Goal: Use online tool/utility

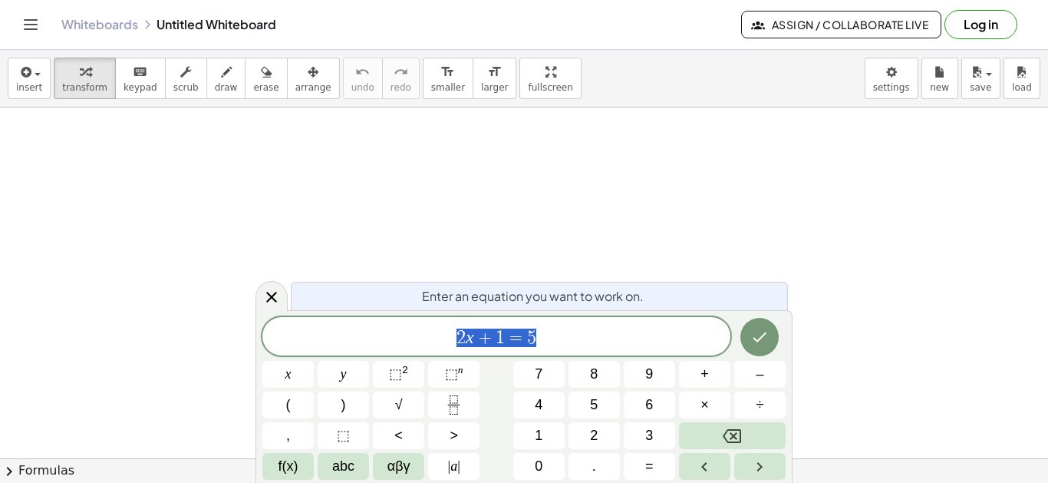
scroll to position [1, 0]
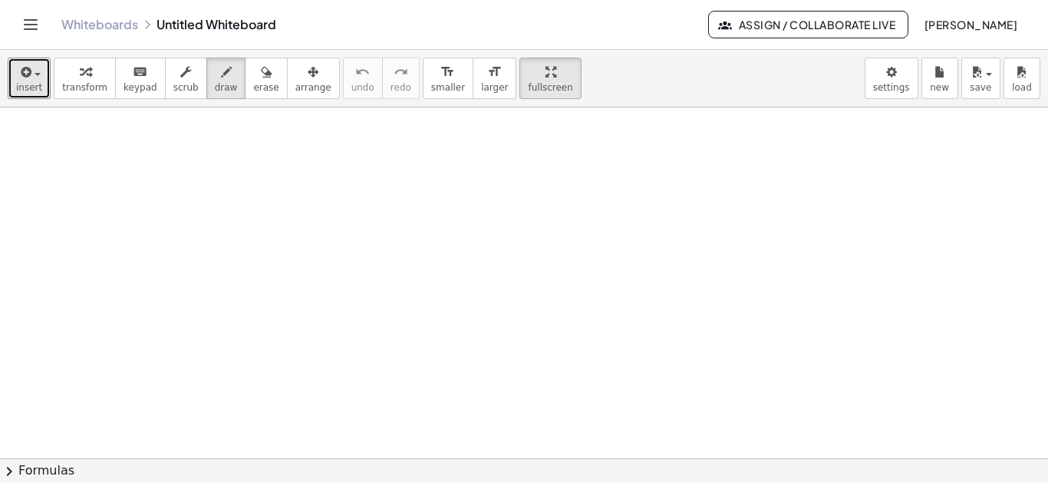
click at [30, 78] on icon "button" at bounding box center [25, 72] width 14 height 18
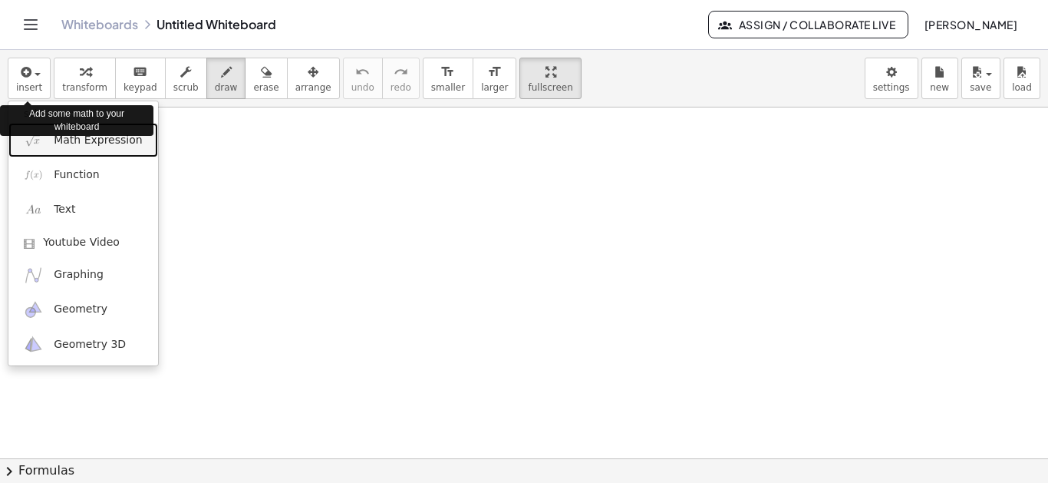
click at [102, 142] on span "Math Expression" at bounding box center [98, 140] width 88 height 15
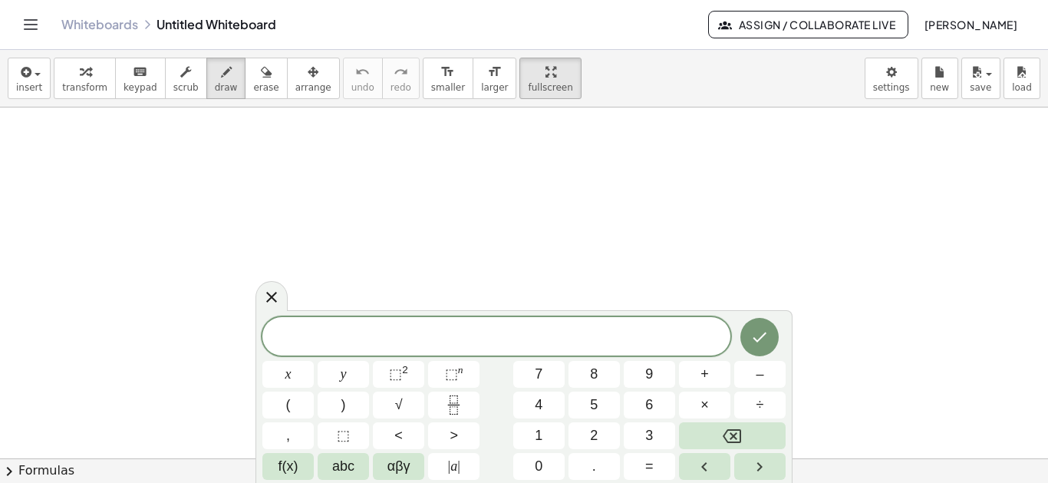
click at [759, 368] on span "–" at bounding box center [760, 374] width 8 height 21
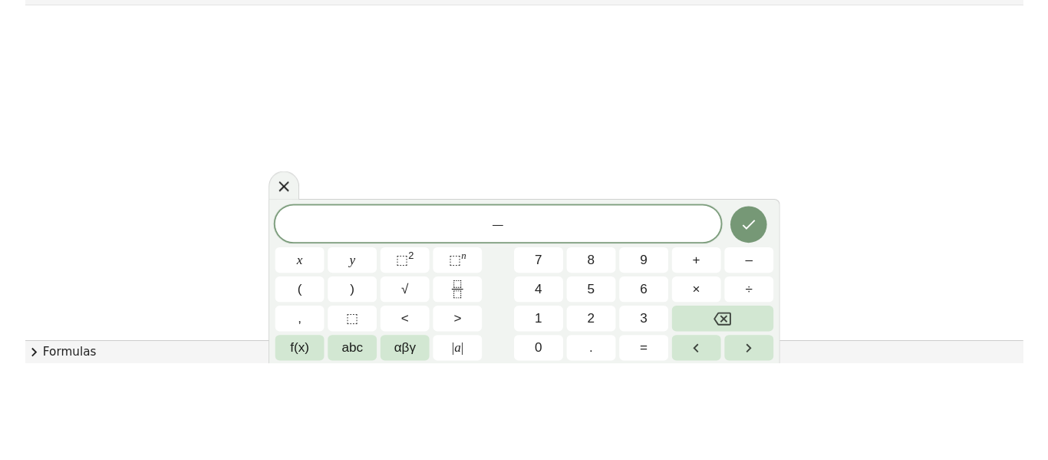
scroll to position [351, 0]
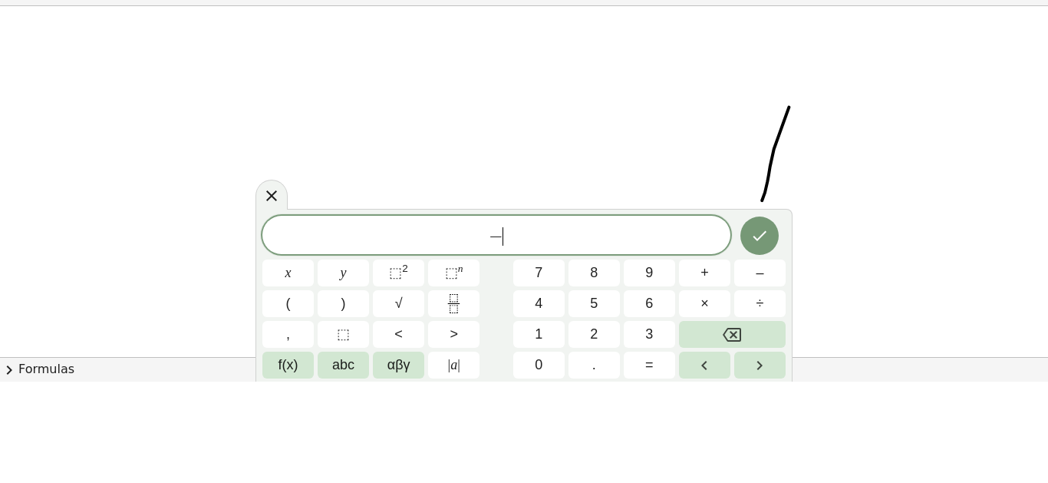
click at [260, 295] on div at bounding box center [272, 296] width 32 height 30
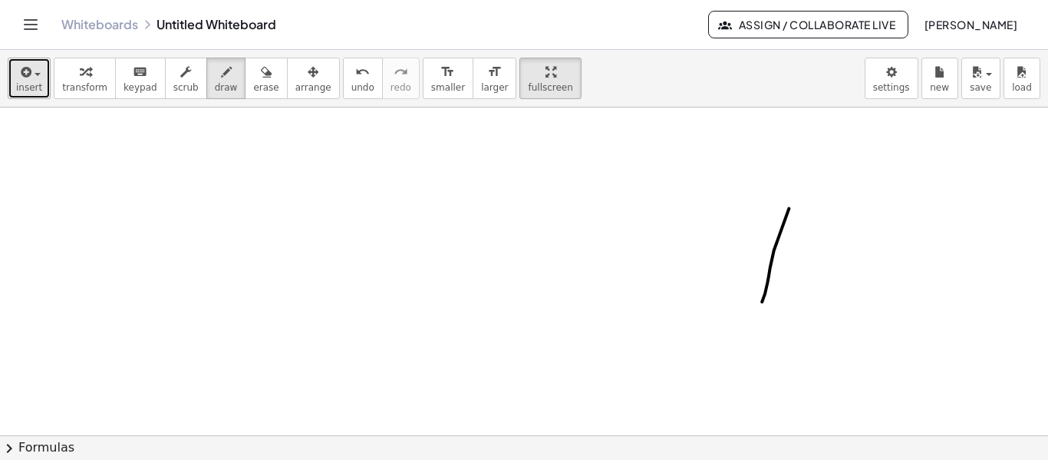
click at [14, 78] on button "insert" at bounding box center [29, 78] width 43 height 41
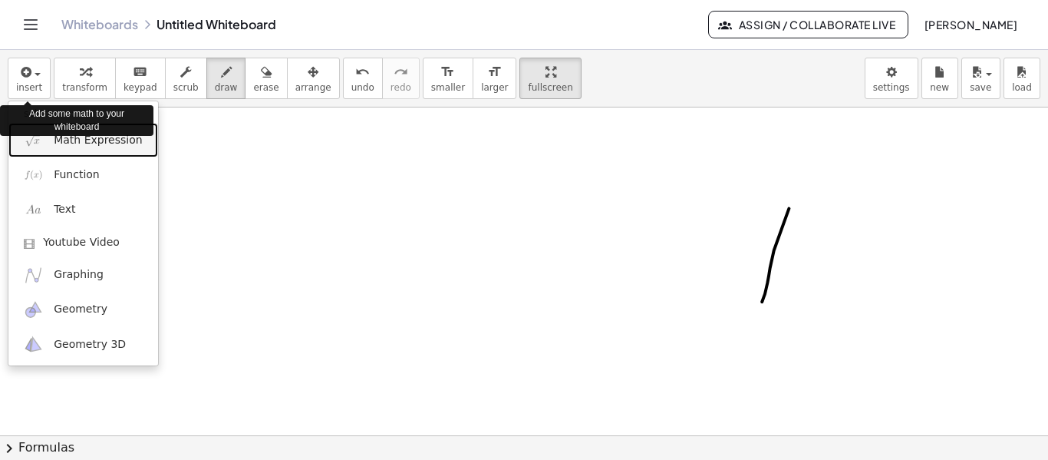
click at [99, 147] on span "Math Expression" at bounding box center [98, 140] width 88 height 15
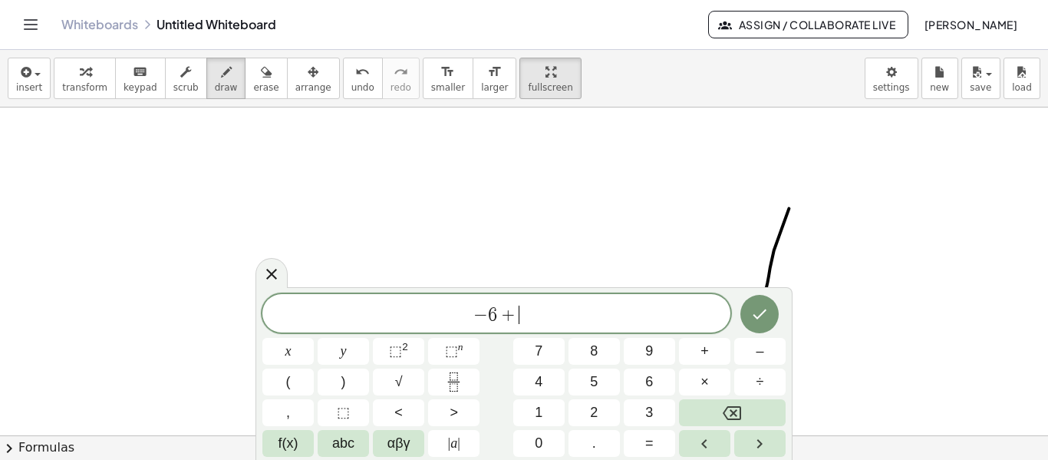
scroll to position [4, 0]
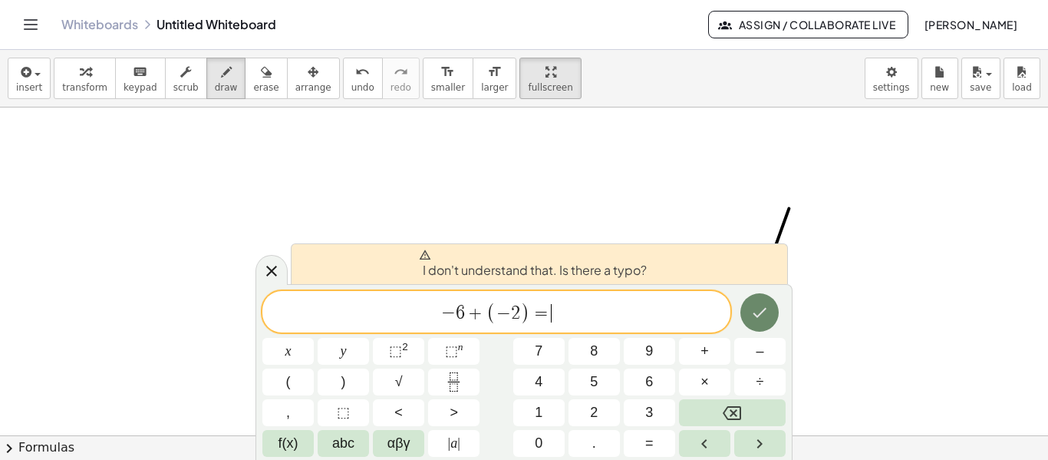
click at [751, 305] on icon "Done" at bounding box center [760, 312] width 18 height 18
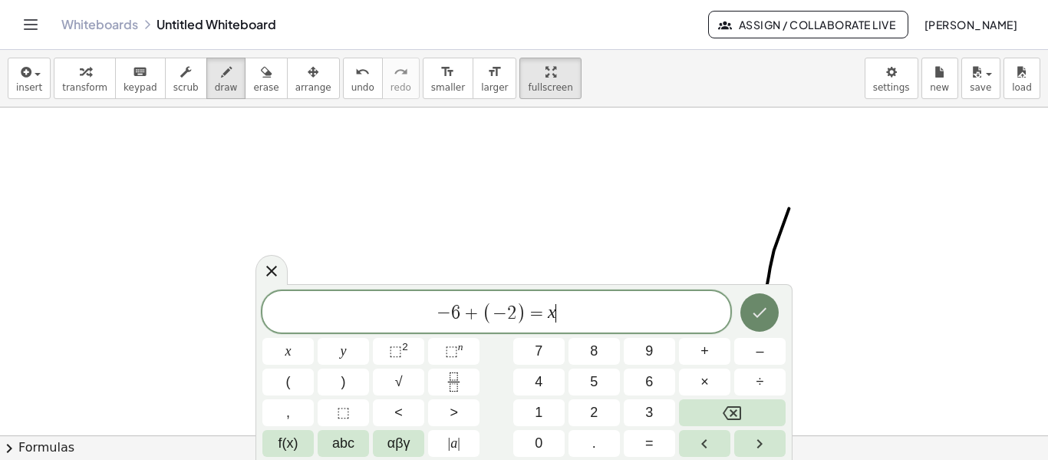
click at [774, 311] on button "Done" at bounding box center [760, 312] width 38 height 38
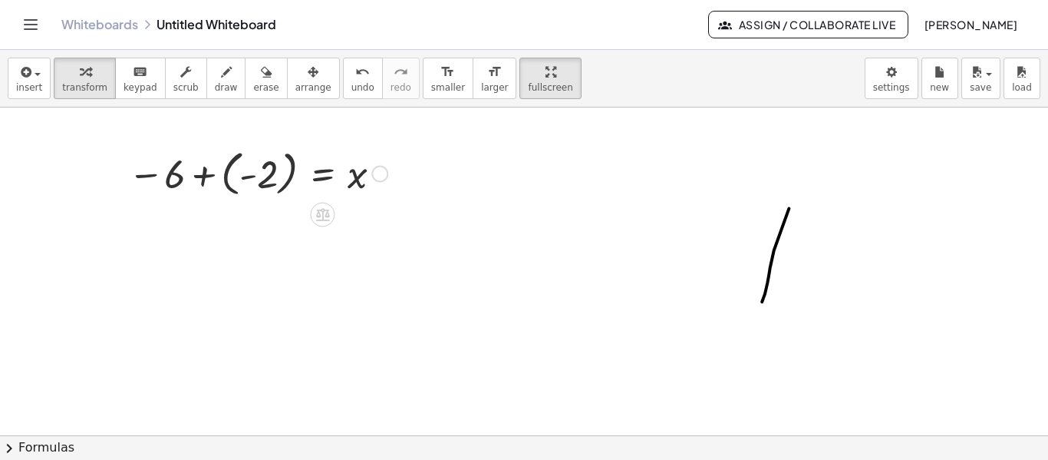
click at [209, 100] on div "insert select one: Math Expression Function Text Youtube Video Graphing Geometr…" at bounding box center [524, 79] width 1048 height 58
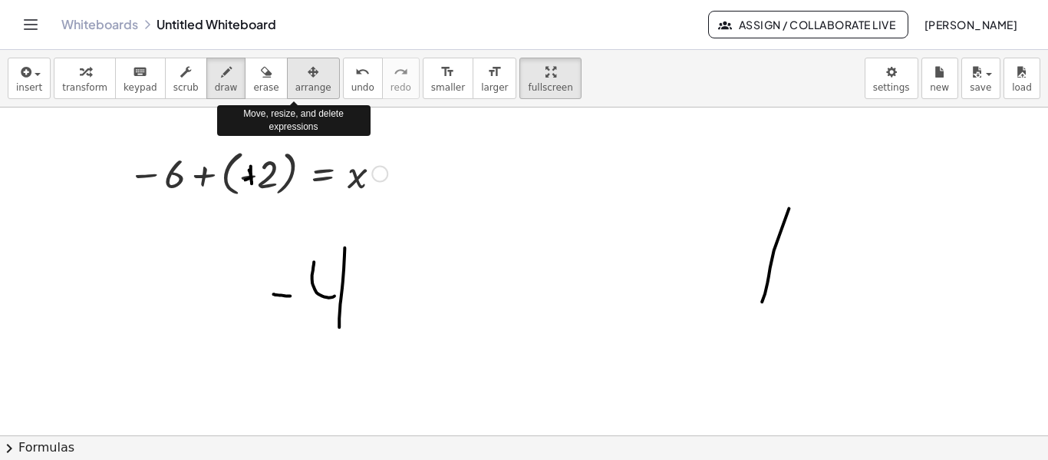
click at [308, 73] on icon "button" at bounding box center [313, 72] width 11 height 18
